Goal: Information Seeking & Learning: Learn about a topic

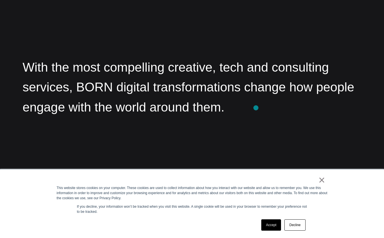
scroll to position [808, 0]
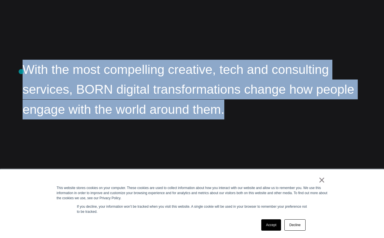
drag, startPoint x: 147, startPoint y: 111, endPoint x: 21, endPoint y: 71, distance: 131.8
click at [21, 71] on div "About – BORN With the most compelling creative, tech and consulting services, B…" at bounding box center [192, 23] width 384 height 238
copy p "With the most compelling creative, tech and consulting services, BORN digital t…"
click at [251, 38] on div "About – BORN With the most compelling creative, tech and consulting services, B…" at bounding box center [192, 23] width 384 height 238
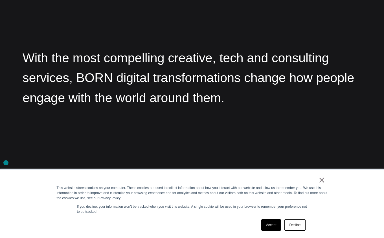
scroll to position [819, 0]
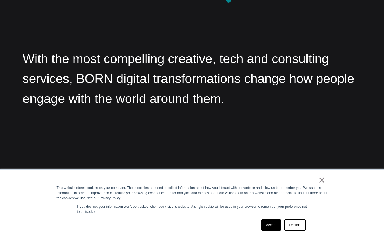
drag, startPoint x: 214, startPoint y: 61, endPoint x: 229, endPoint y: 0, distance: 62.7
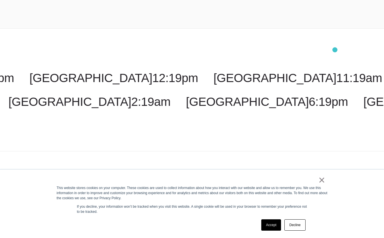
scroll to position [1576, 0]
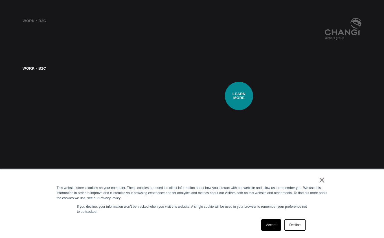
scroll to position [1168, 0]
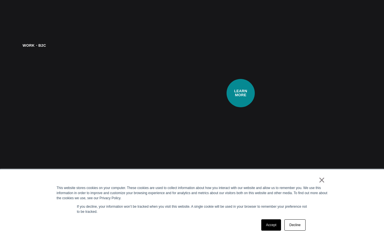
click at [241, 93] on video at bounding box center [289, 139] width 146 height 192
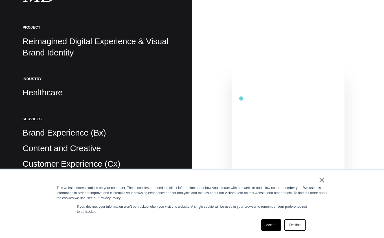
scroll to position [186, 0]
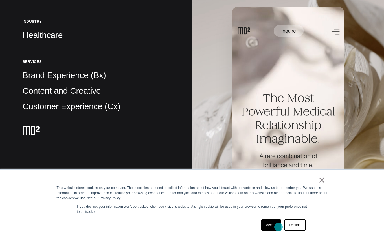
click at [279, 226] on link "Accept" at bounding box center [272, 224] width 20 height 11
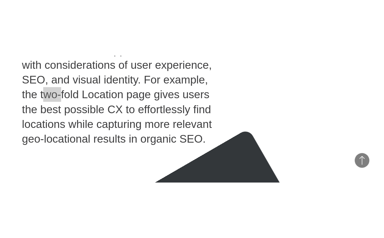
scroll to position [3479, 0]
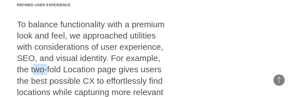
click at [123, 61] on div "Refined user experience To balance functionality with a premium look and feel, …" at bounding box center [94, 56] width 155 height 107
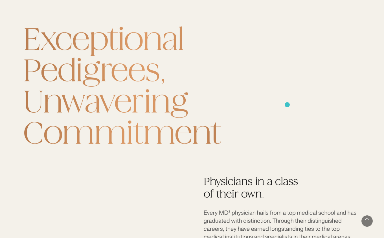
scroll to position [3242, 0]
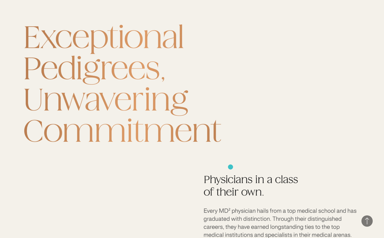
click at [231, 166] on img at bounding box center [192, 240] width 384 height 490
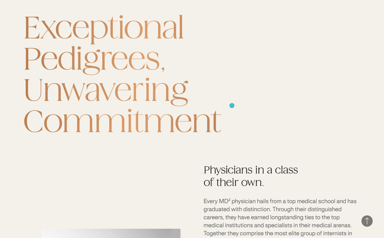
scroll to position [3253, 0]
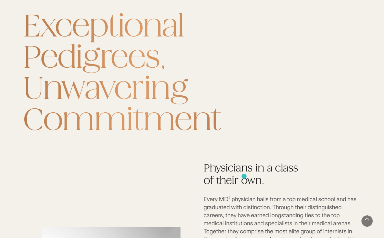
click at [244, 176] on img at bounding box center [192, 228] width 384 height 490
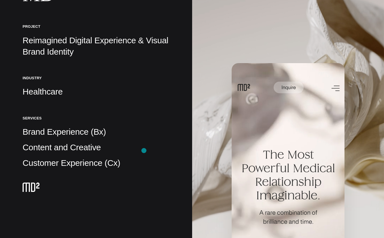
scroll to position [0, 0]
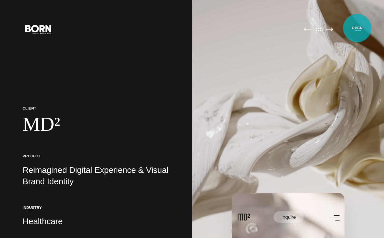
click at [358, 28] on button "Primary Menu" at bounding box center [359, 29] width 14 height 12
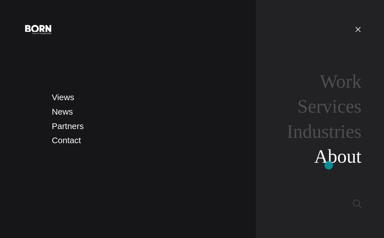
click at [329, 165] on link "About" at bounding box center [337, 155] width 47 height 21
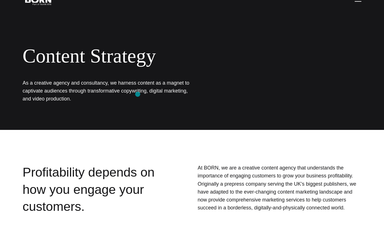
scroll to position [26, 0]
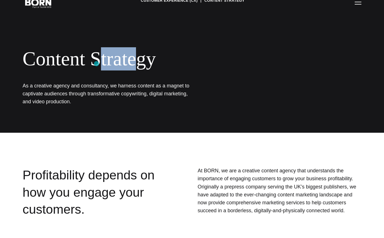
drag, startPoint x: 139, startPoint y: 62, endPoint x: 98, endPoint y: 64, distance: 41.5
click at [97, 64] on div "Content Strategy" at bounding box center [184, 58] width 322 height 23
click at [121, 59] on div "Content Strategy" at bounding box center [184, 58] width 322 height 23
click at [115, 61] on div "Content Strategy" at bounding box center [184, 58] width 322 height 23
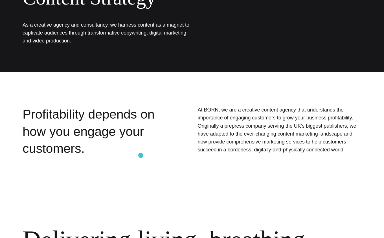
scroll to position [86, 0]
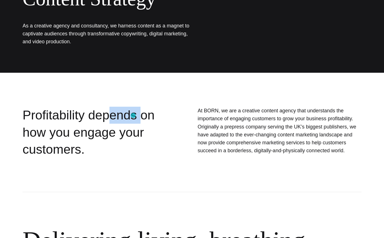
drag, startPoint x: 133, startPoint y: 115, endPoint x: 101, endPoint y: 117, distance: 32.5
click at [101, 117] on div "Profitability depends on how you engage your customers." at bounding box center [90, 131] width 135 height 51
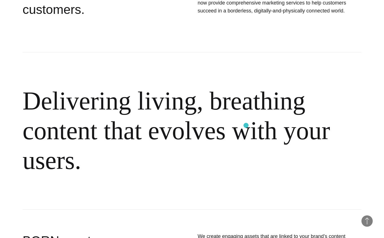
scroll to position [225, 0]
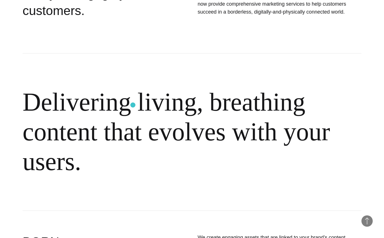
click at [133, 105] on h2 "Delivering living, breathing content that evolves with your users." at bounding box center [192, 131] width 339 height 157
click at [177, 99] on h2 "Delivering living, breathing content that evolves with your users." at bounding box center [192, 131] width 339 height 157
click at [203, 69] on h2 "Delivering living, breathing content that evolves with your users." at bounding box center [192, 131] width 339 height 157
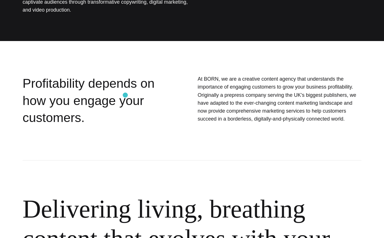
scroll to position [0, 0]
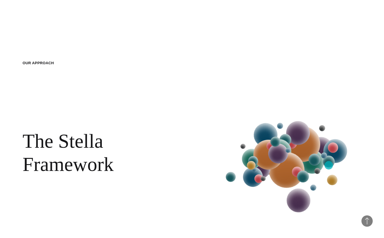
scroll to position [672, 0]
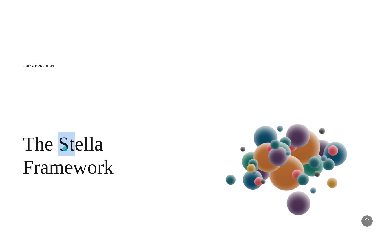
drag, startPoint x: 78, startPoint y: 149, endPoint x: 55, endPoint y: 149, distance: 22.9
click at [55, 149] on h2 "The Stella Framework" at bounding box center [111, 155] width 177 height 46
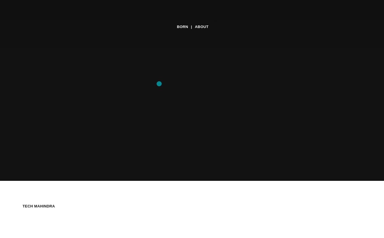
scroll to position [0, 0]
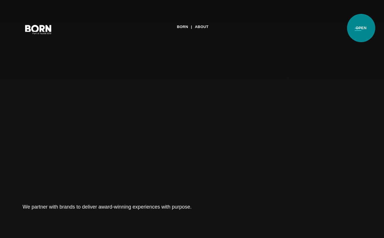
click at [361, 28] on button "Primary Menu" at bounding box center [359, 29] width 14 height 12
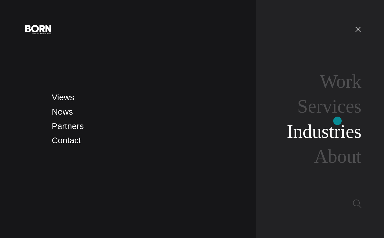
click at [338, 121] on link "Industries" at bounding box center [324, 131] width 75 height 21
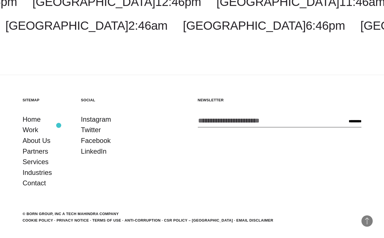
scroll to position [925, 0]
